Goal: Task Accomplishment & Management: Use online tool/utility

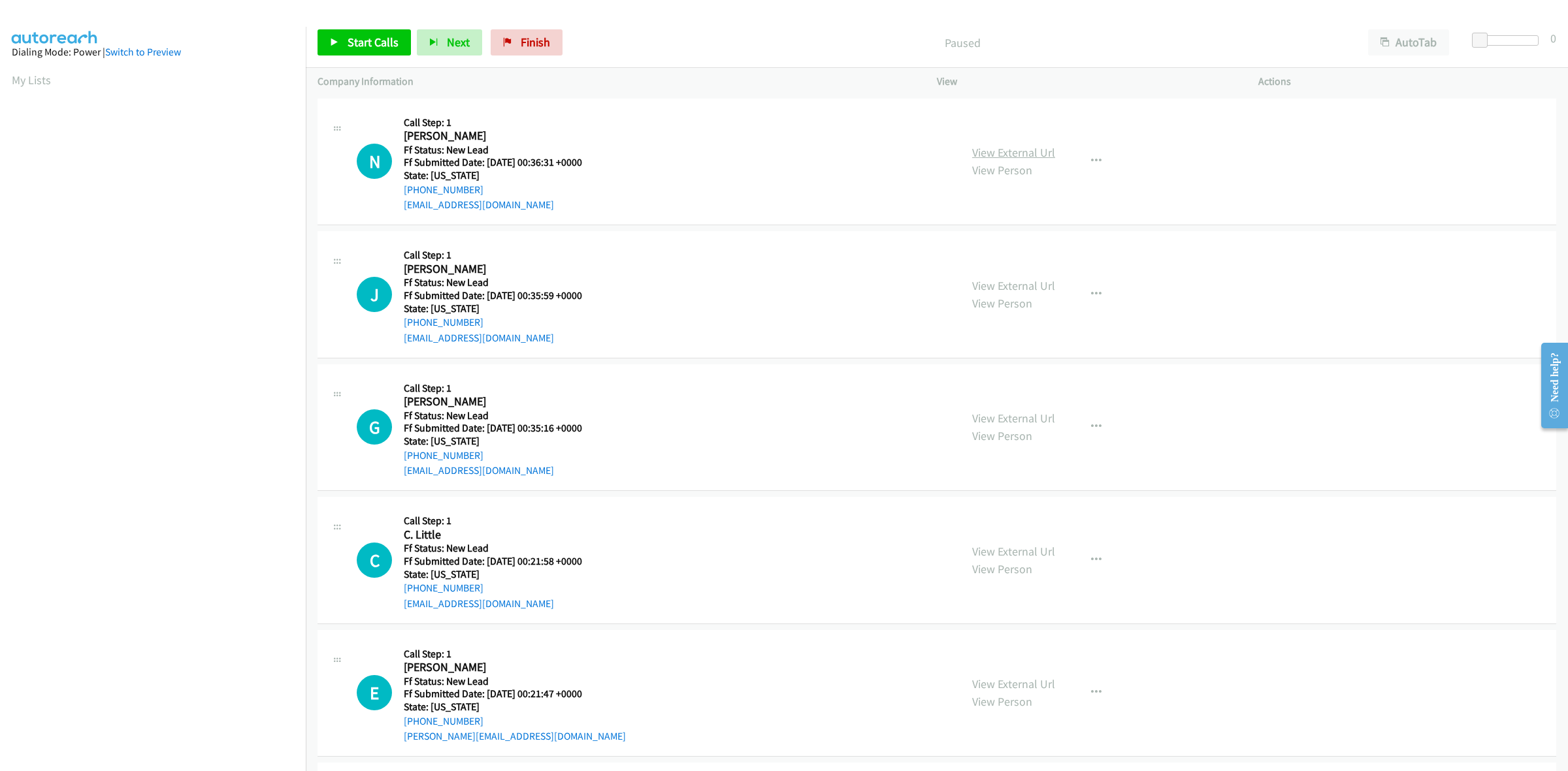
click at [1034, 148] on link "View External Url" at bounding box center [1013, 152] width 83 height 15
click at [1044, 279] on link "View External Url" at bounding box center [1013, 286] width 83 height 15
click at [1027, 413] on link "View External Url" at bounding box center [1013, 418] width 83 height 15
click at [1014, 553] on link "View External Url" at bounding box center [1013, 552] width 83 height 15
click at [1016, 680] on link "View External Url" at bounding box center [1013, 684] width 83 height 15
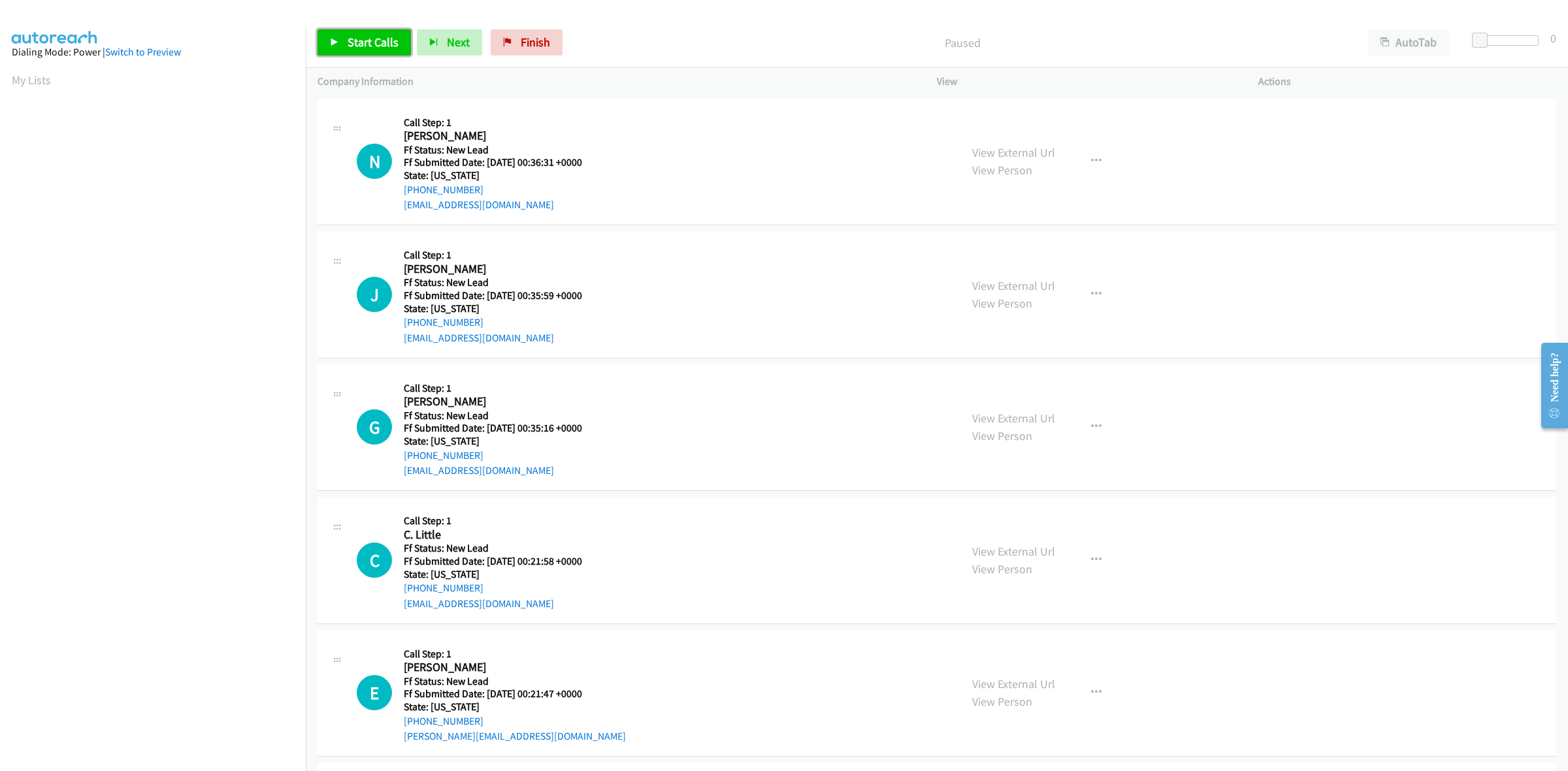
click at [341, 44] on link "Start Calls" at bounding box center [364, 42] width 93 height 26
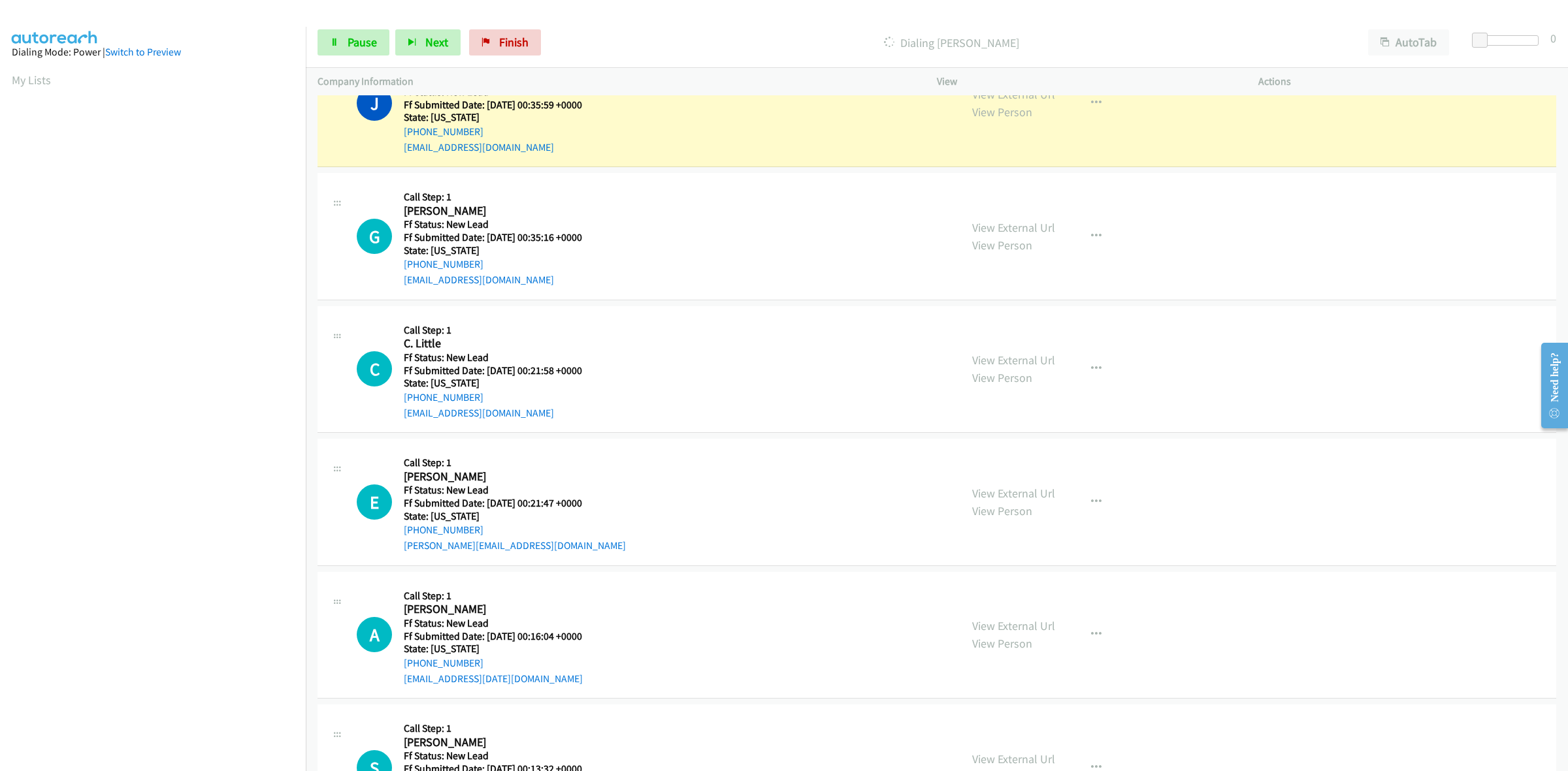
scroll to position [245, 0]
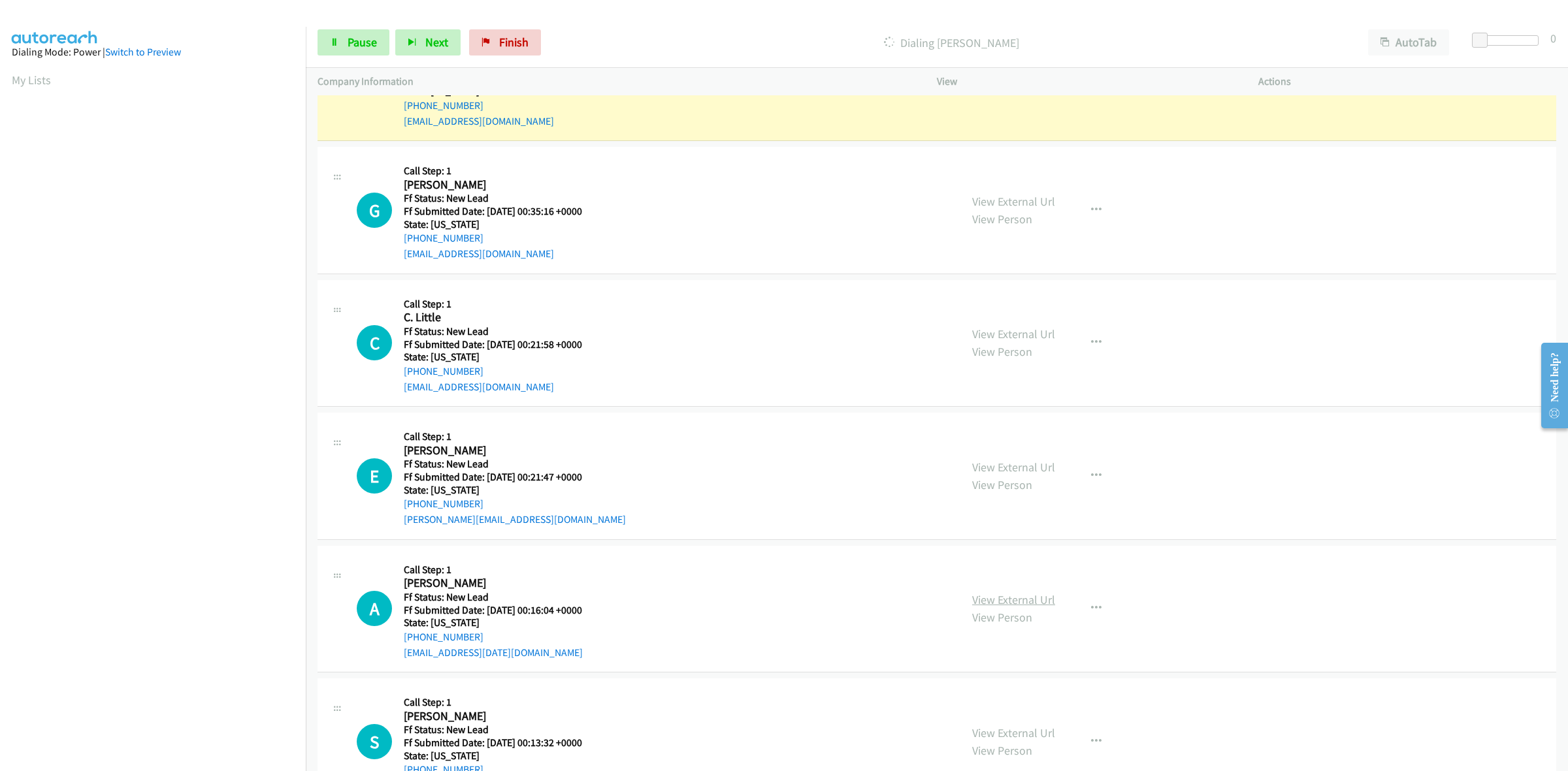
click at [1010, 600] on link "View External Url" at bounding box center [1013, 599] width 83 height 15
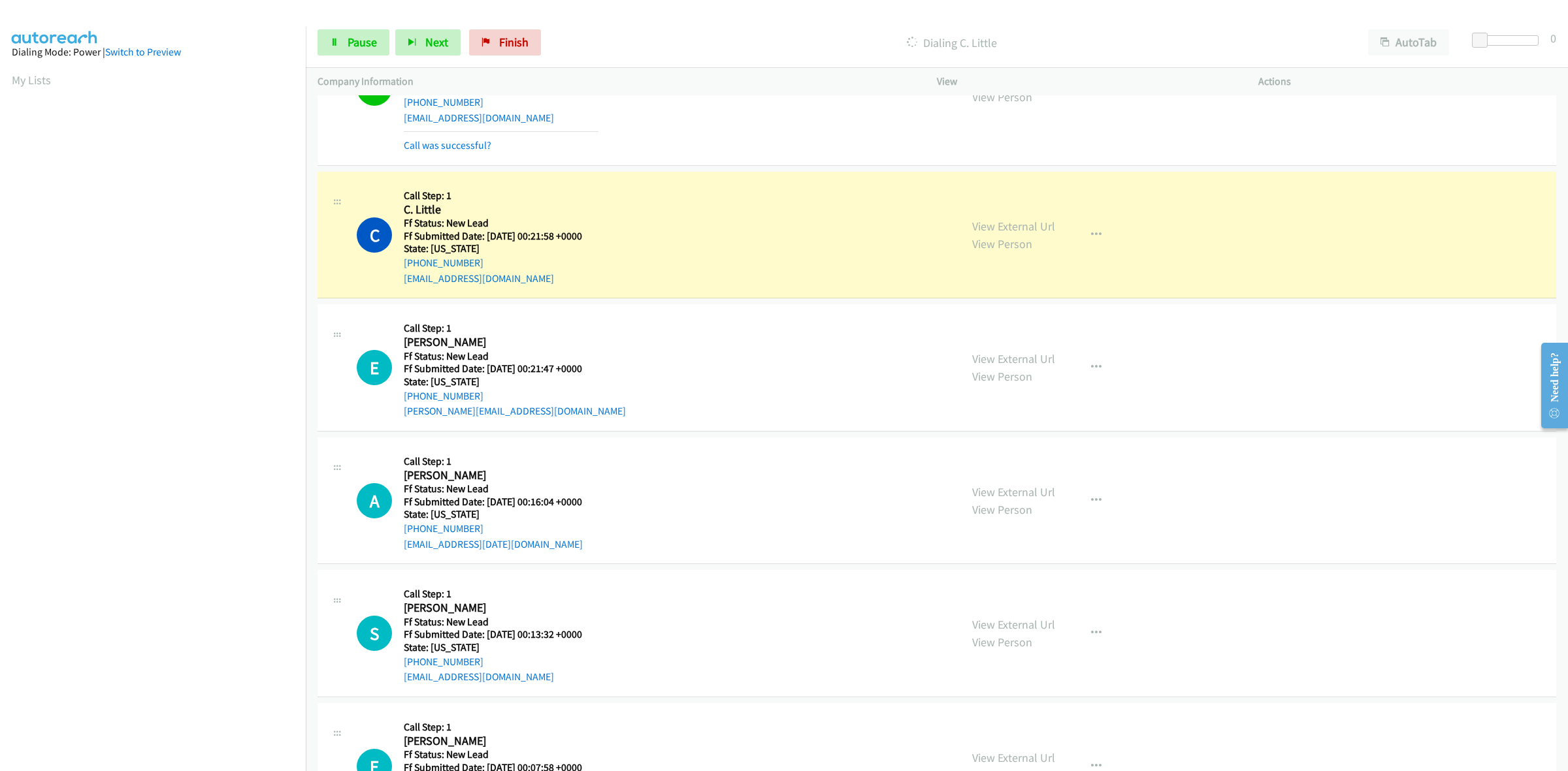
scroll to position [490, 0]
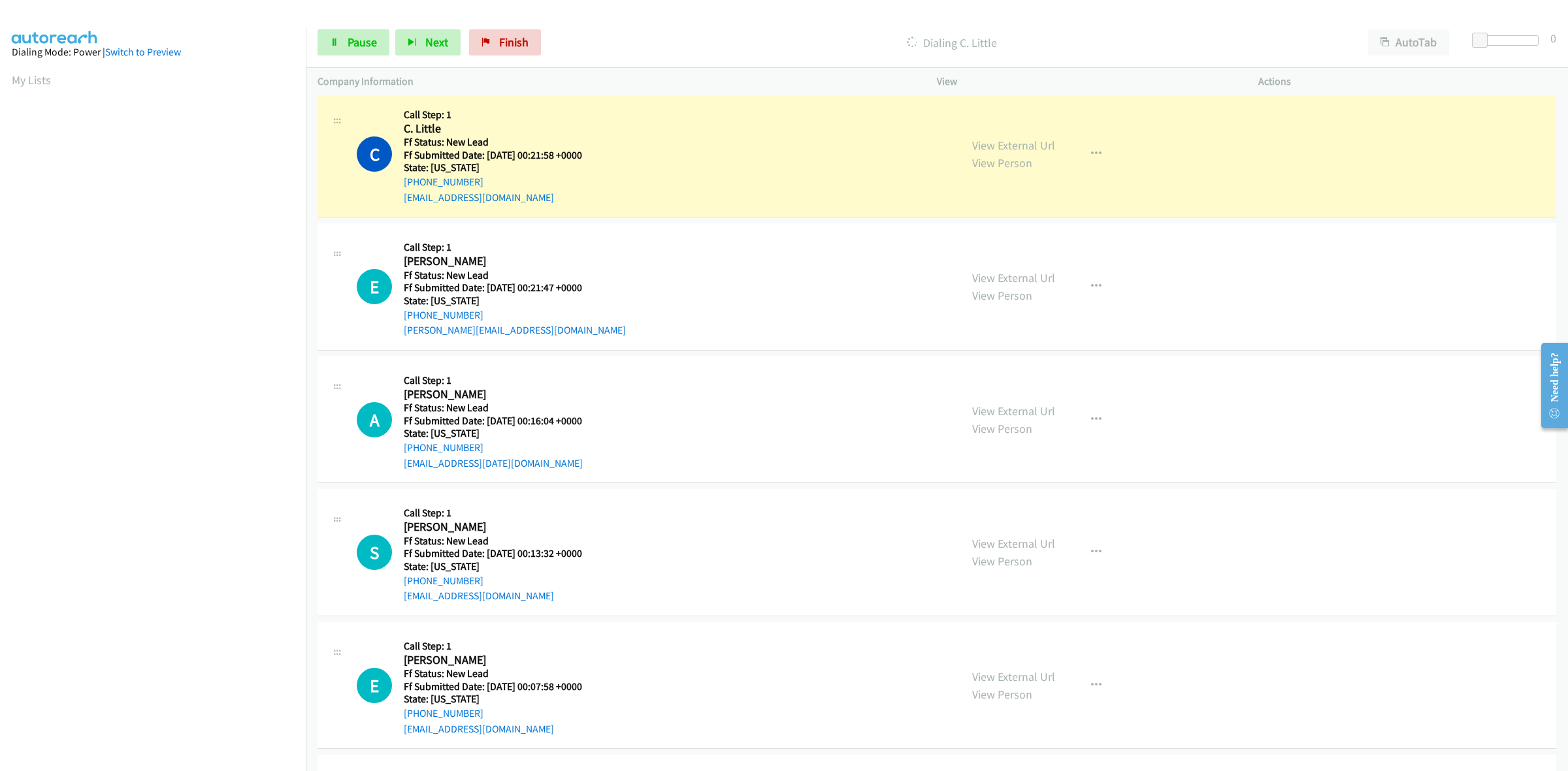
click at [1050, 542] on div "View External Url View Person View External Url Email Schedule/Manage Callback …" at bounding box center [1126, 552] width 333 height 104
click at [1040, 542] on link "View External Url" at bounding box center [1013, 543] width 83 height 15
click at [1040, 674] on link "View External Url" at bounding box center [1013, 677] width 83 height 15
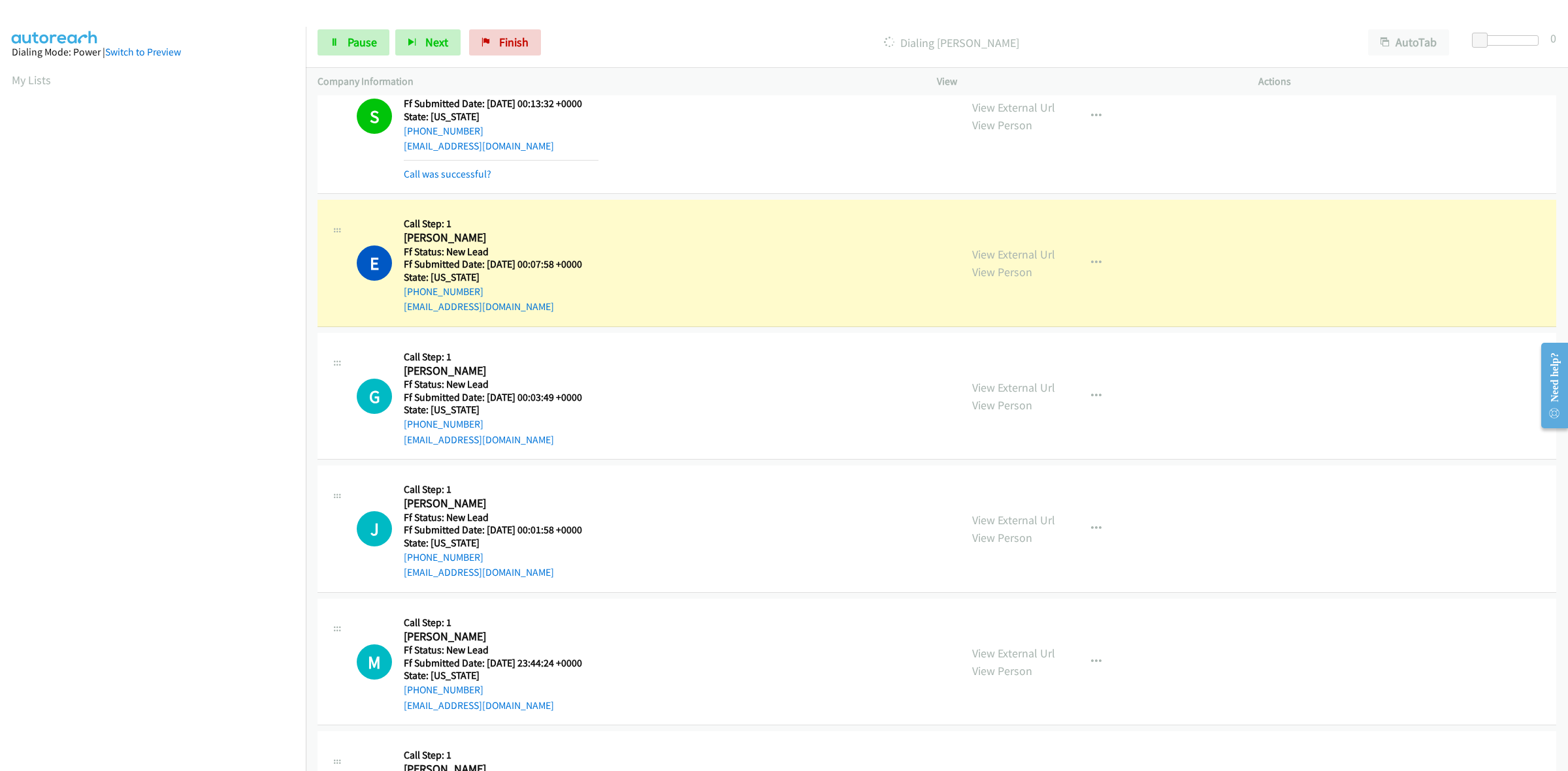
scroll to position [1061, 0]
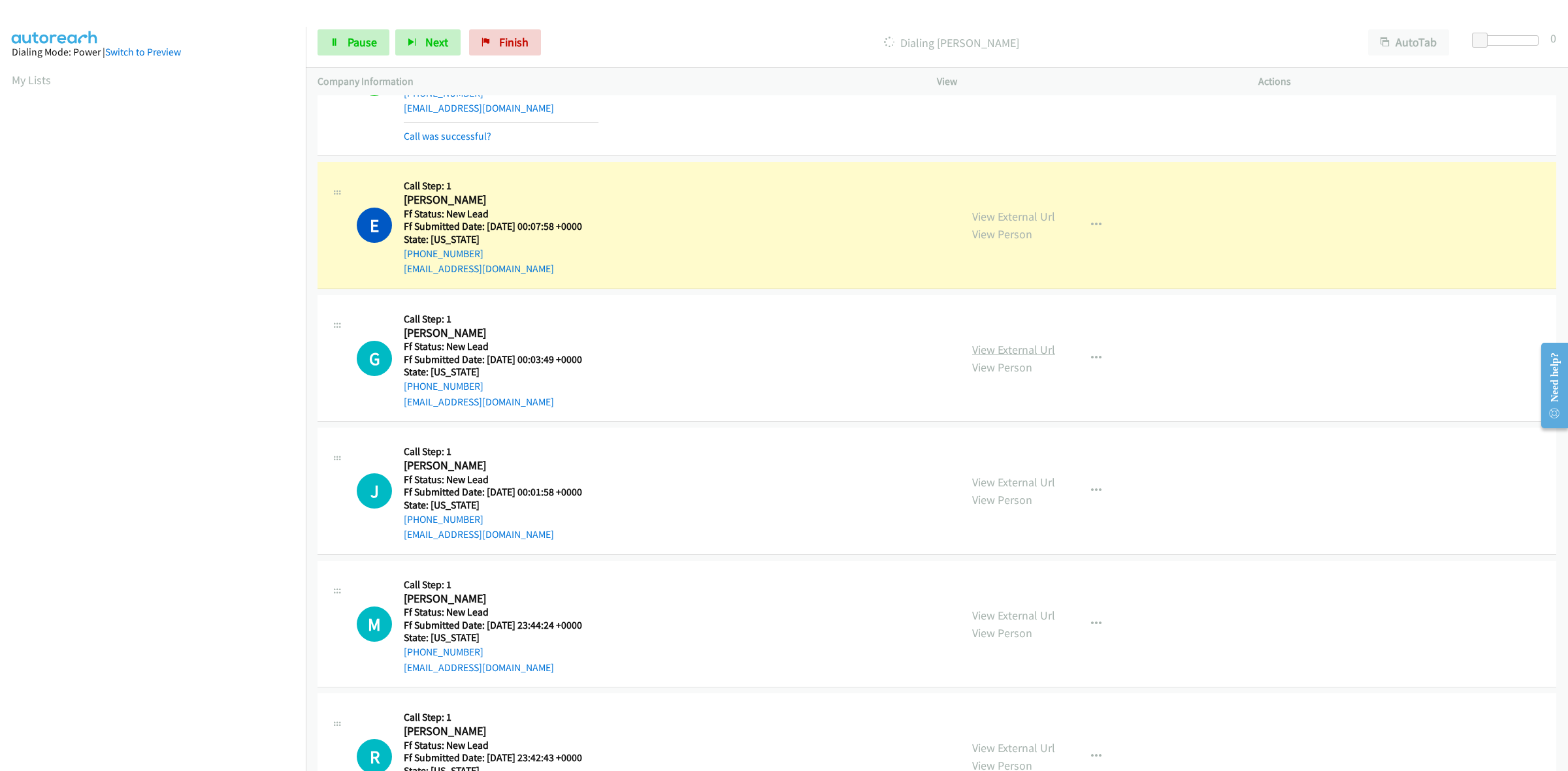
click at [987, 344] on link "View External Url" at bounding box center [1013, 350] width 83 height 15
click at [1017, 479] on link "View External Url" at bounding box center [1013, 482] width 83 height 15
click at [1005, 608] on link "View External Url" at bounding box center [1013, 615] width 83 height 15
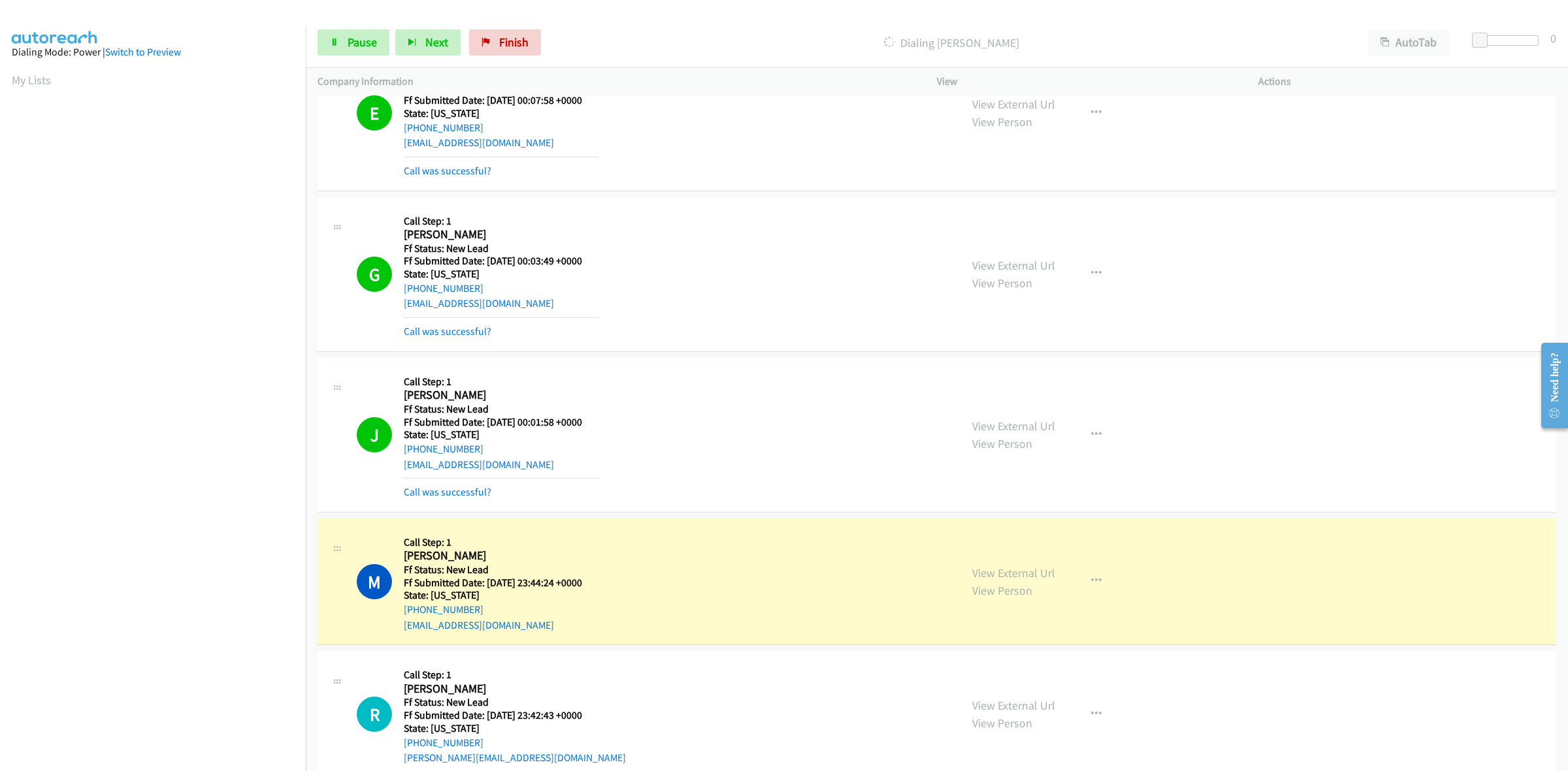
scroll to position [1269, 0]
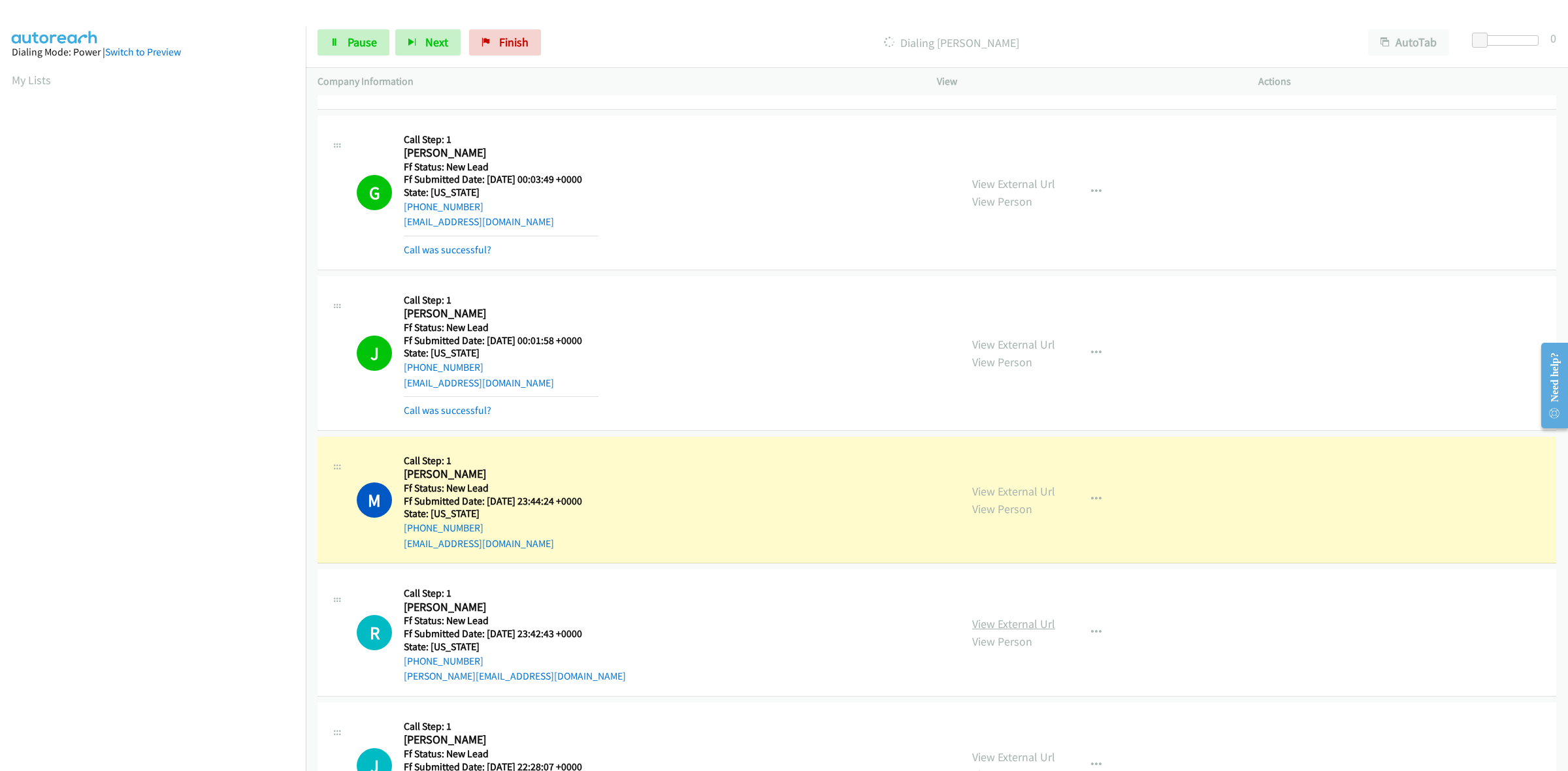
click at [1024, 628] on link "View External Url" at bounding box center [1013, 624] width 83 height 15
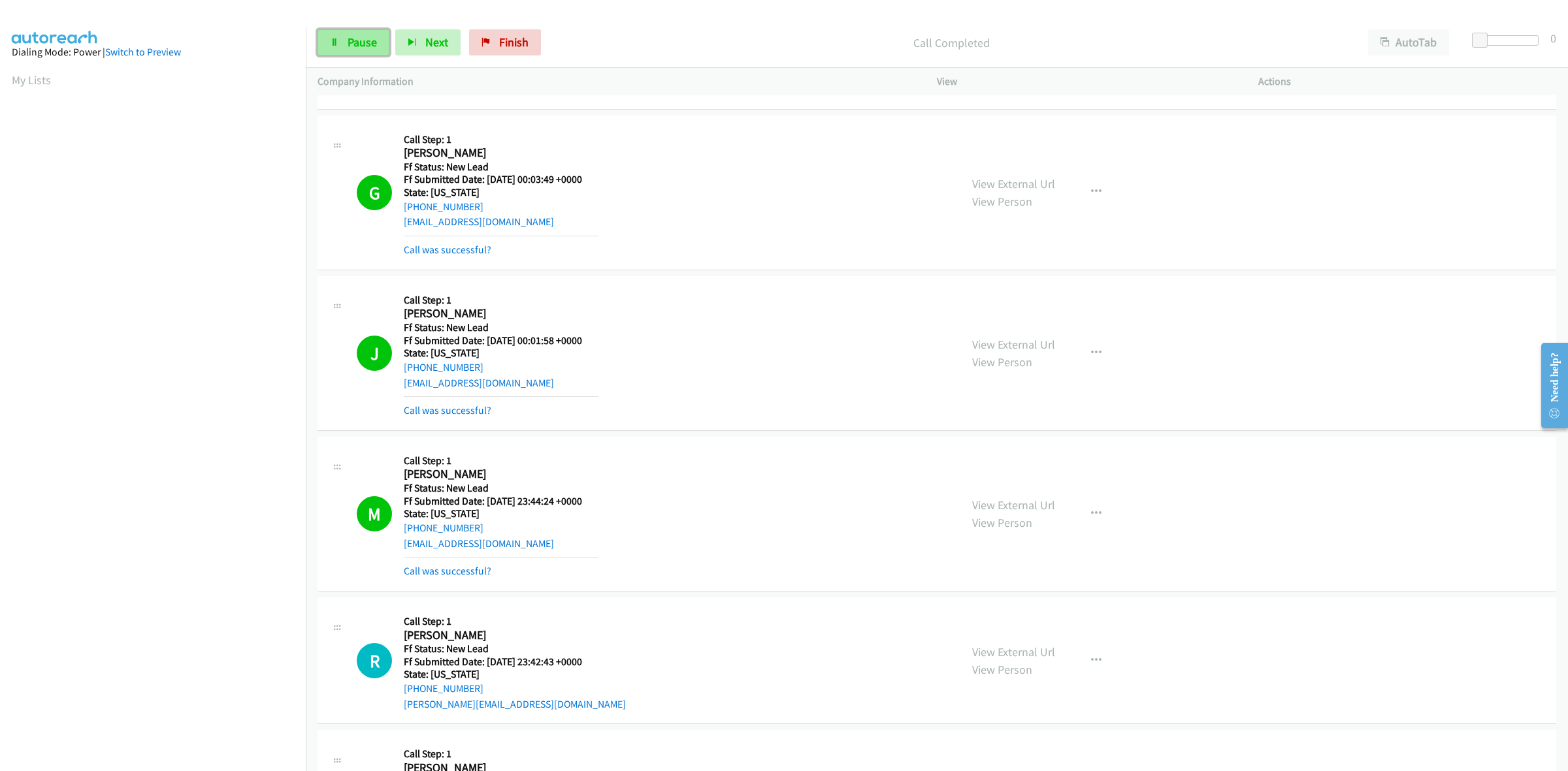
click at [350, 42] on span "Pause" at bounding box center [361, 42] width 29 height 15
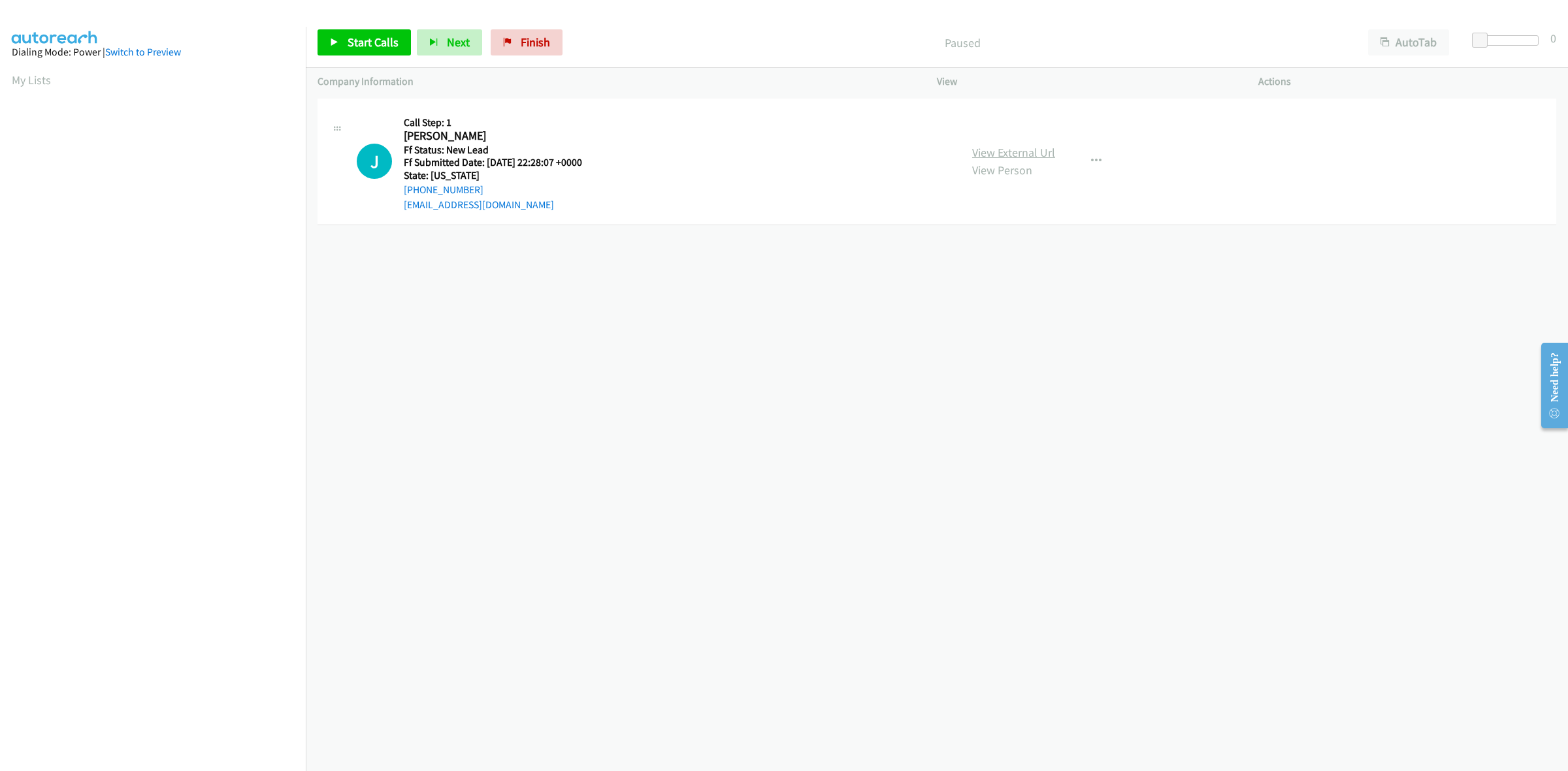
click at [1034, 154] on link "View External Url" at bounding box center [1013, 152] width 83 height 15
click at [364, 47] on span "Start Calls" at bounding box center [373, 42] width 51 height 15
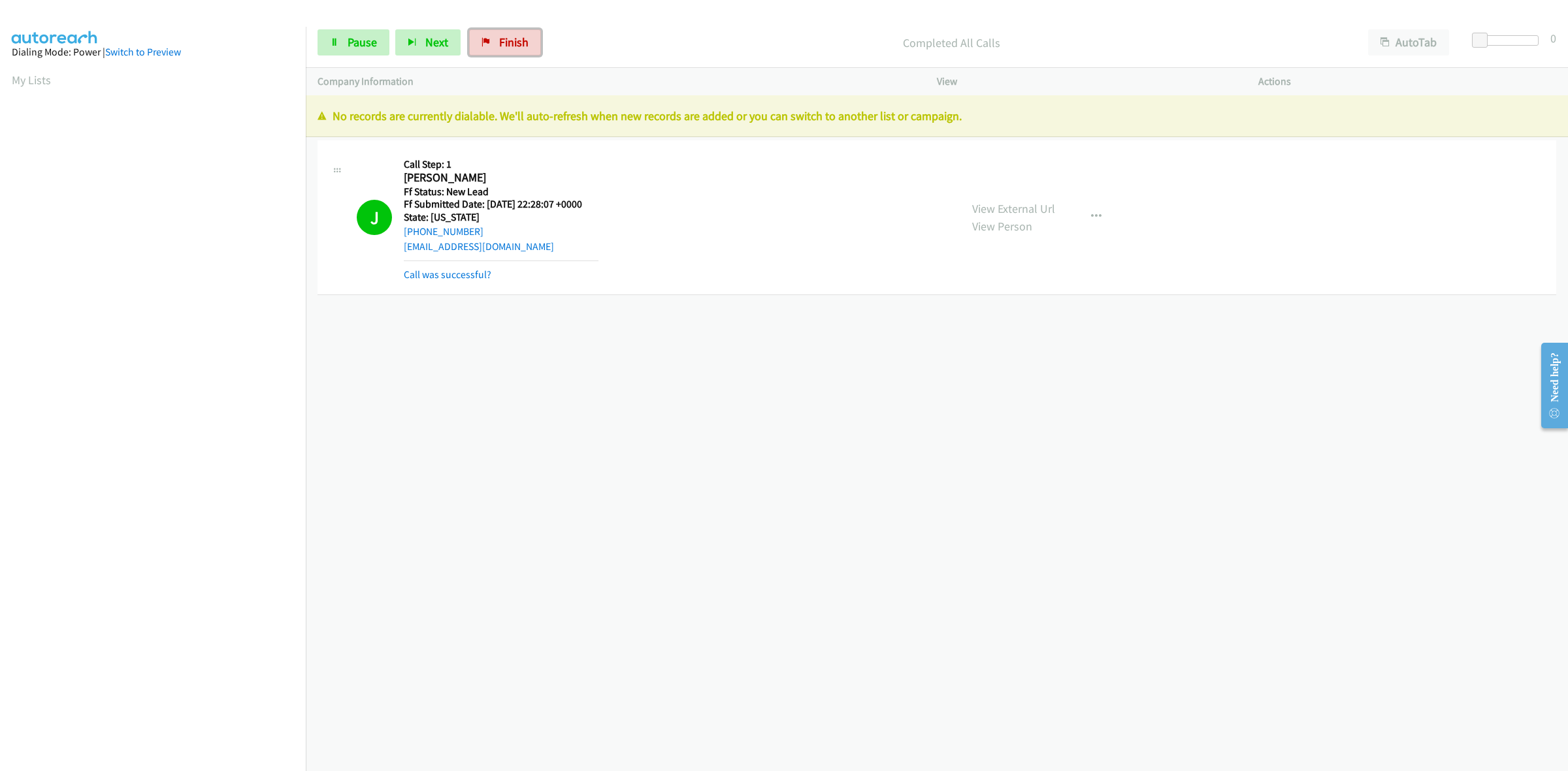
drag, startPoint x: 494, startPoint y: 33, endPoint x: 828, endPoint y: 81, distance: 337.4
click at [494, 33] on link "Finish" at bounding box center [504, 42] width 72 height 26
